Goal: Navigation & Orientation: Understand site structure

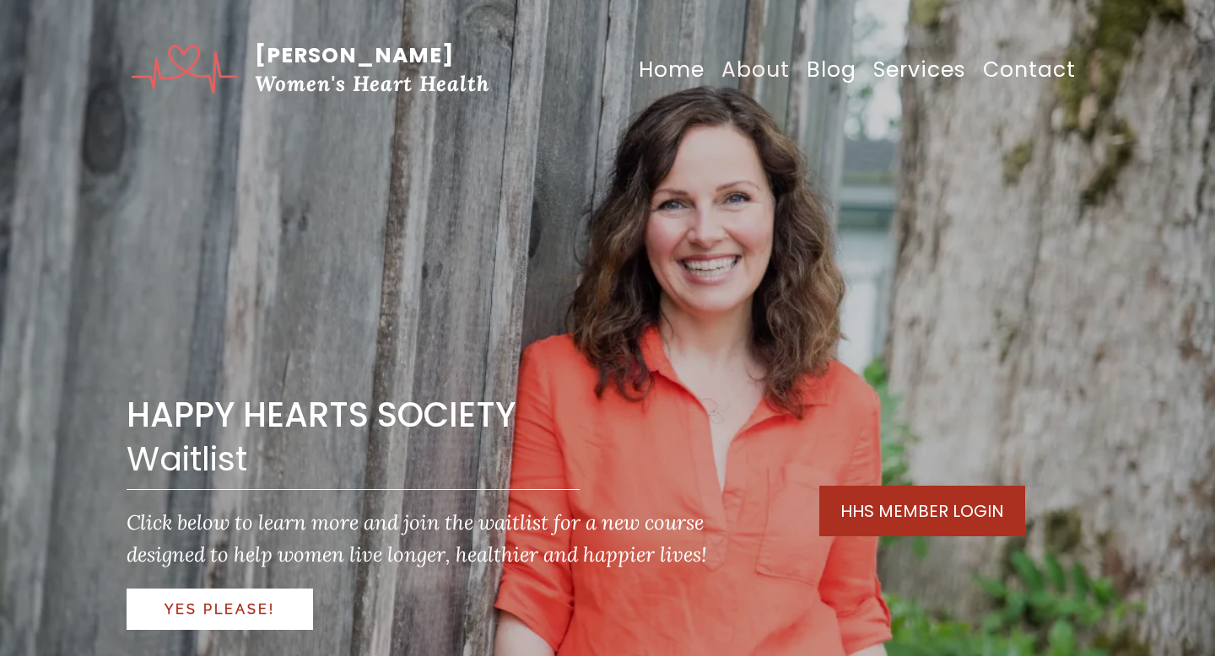
click at [759, 57] on link "About" at bounding box center [755, 70] width 85 height 51
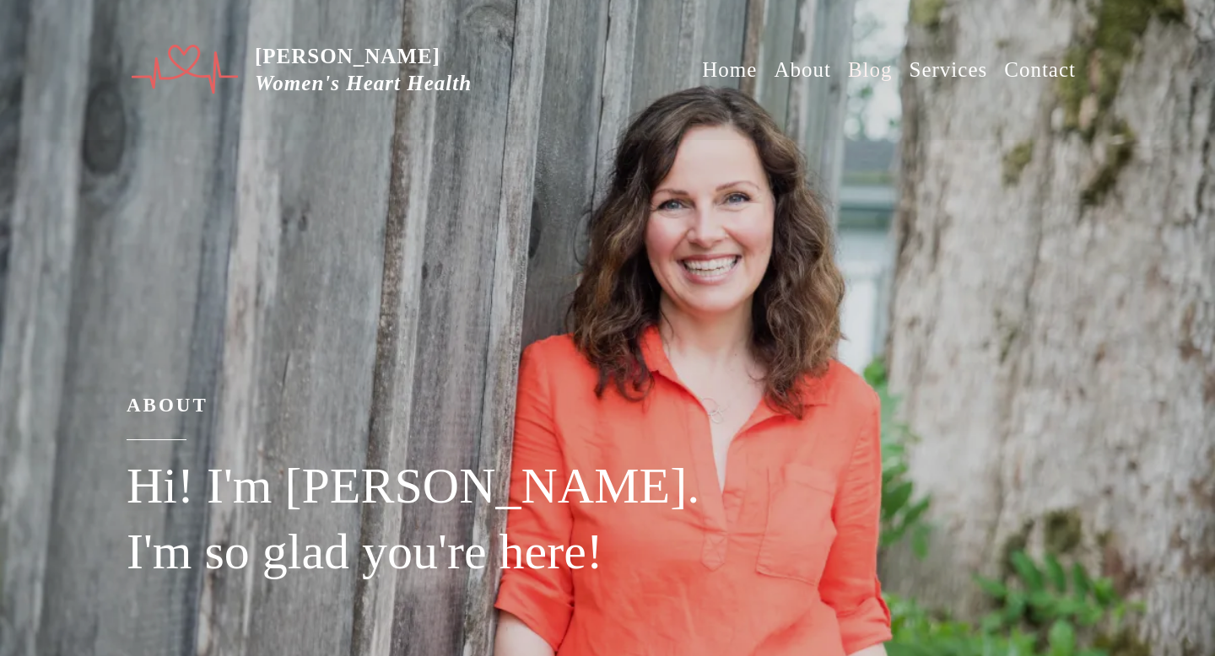
click at [865, 75] on link "Blog" at bounding box center [870, 70] width 62 height 51
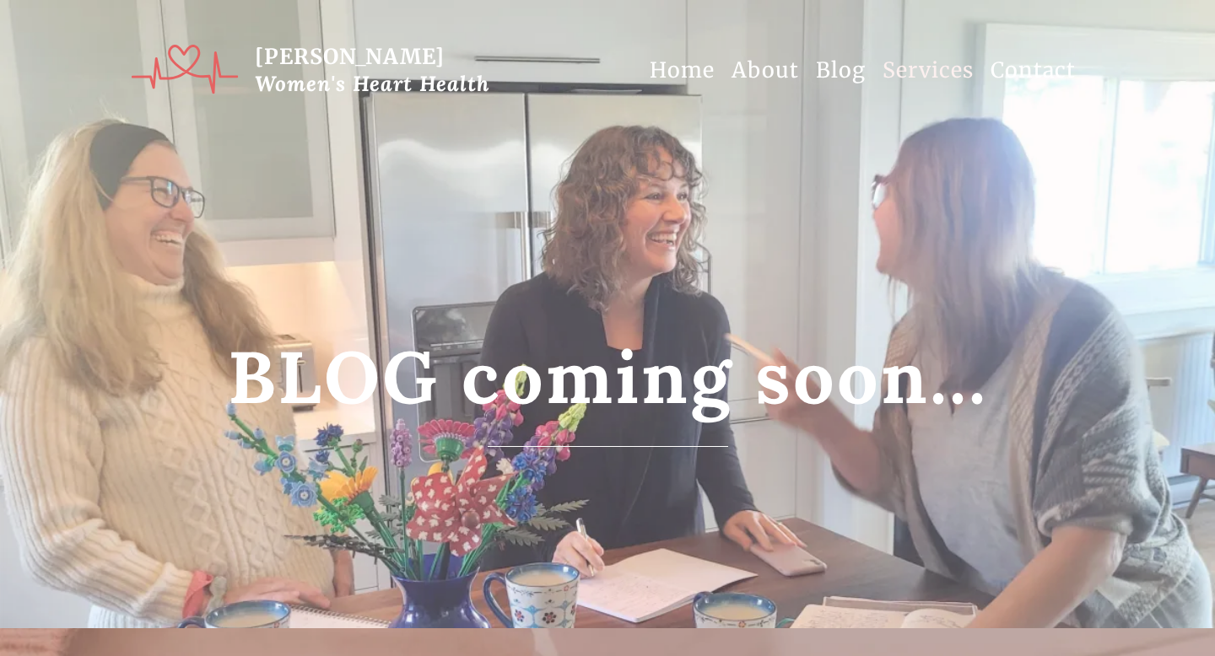
click at [901, 72] on link "Services" at bounding box center [928, 70] width 108 height 51
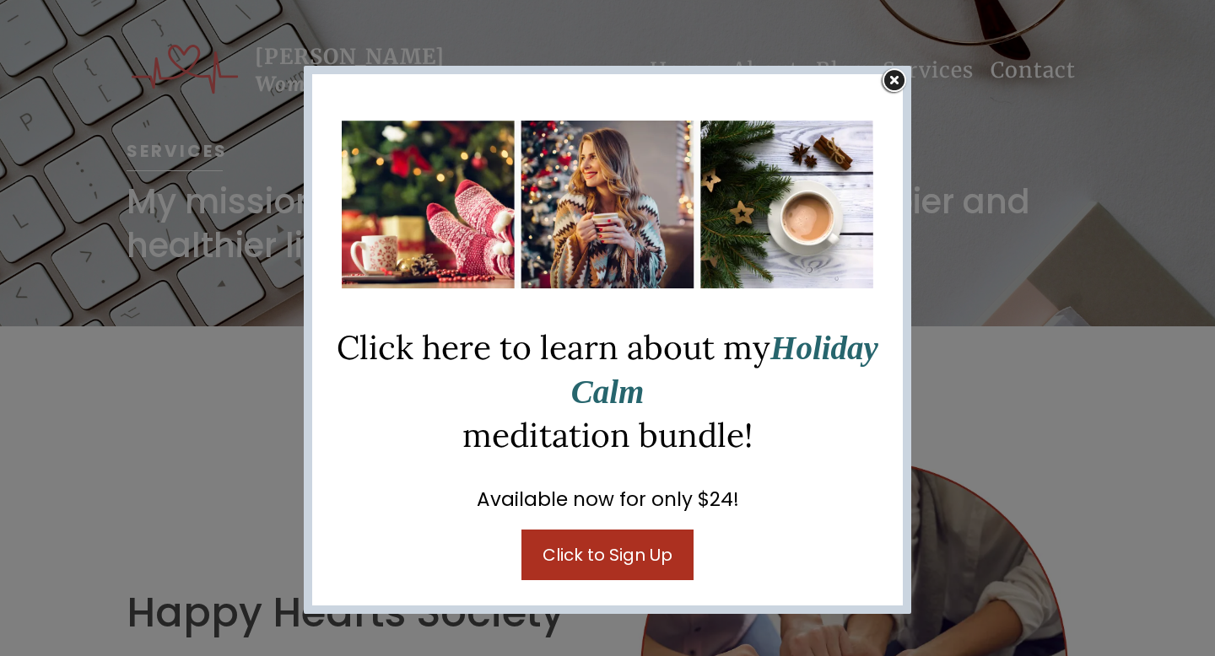
click at [897, 77] on img at bounding box center [894, 81] width 33 height 31
